Goal: Transaction & Acquisition: Purchase product/service

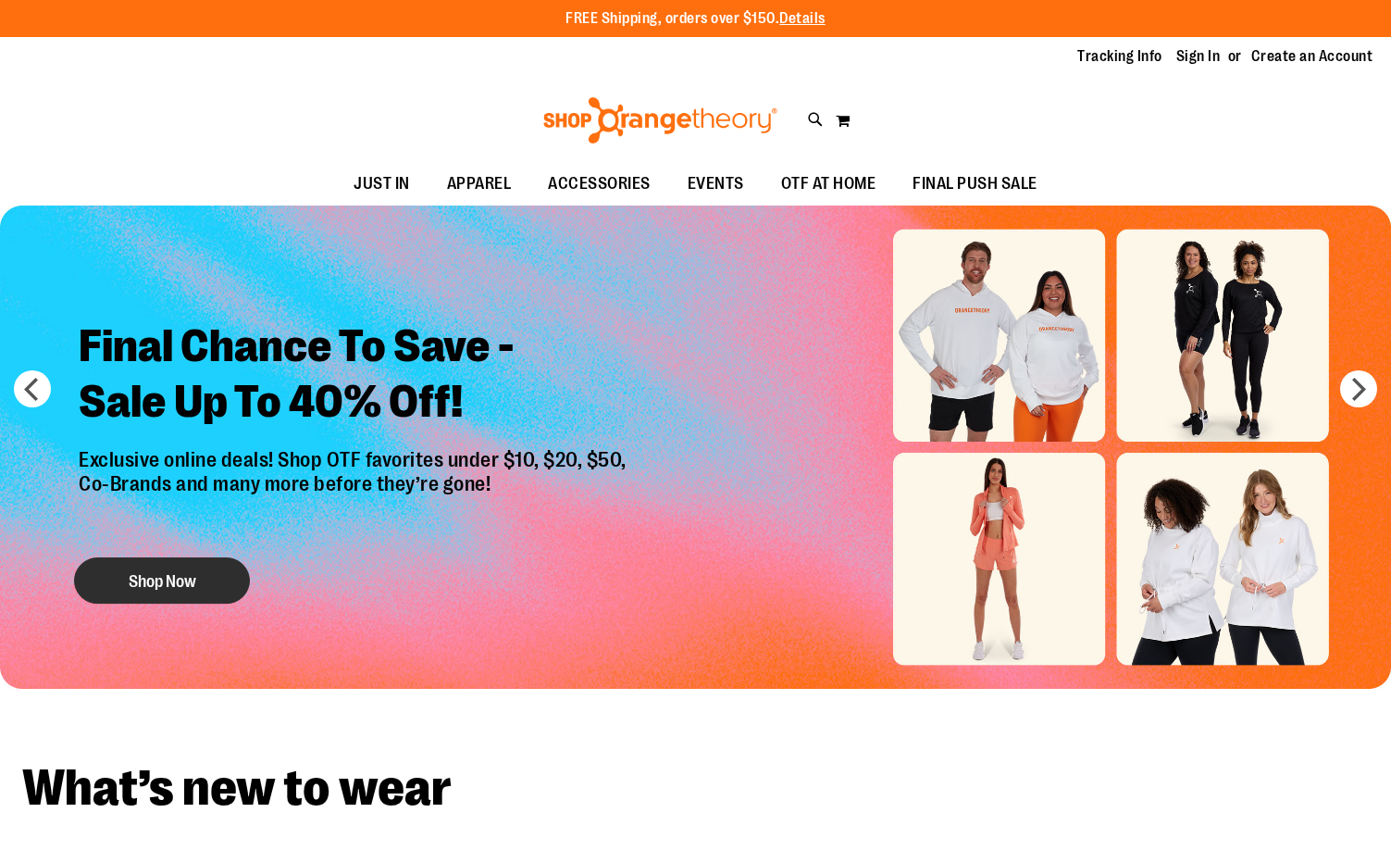
type input "**********"
click at [181, 583] on button "Shop Now" at bounding box center [162, 580] width 176 height 46
